Goal: Task Accomplishment & Management: Manage account settings

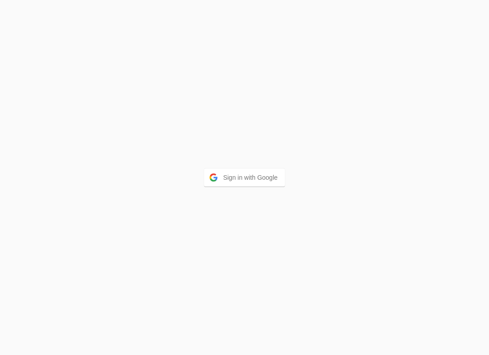
click at [239, 167] on div "Sign in with Google" at bounding box center [244, 177] width 489 height 355
click at [242, 173] on button "Sign in with Google" at bounding box center [244, 178] width 81 height 18
